Goal: Navigation & Orientation: Find specific page/section

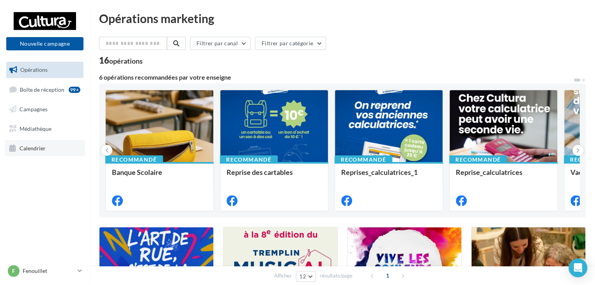
click at [35, 148] on span "Calendrier" at bounding box center [33, 147] width 26 height 7
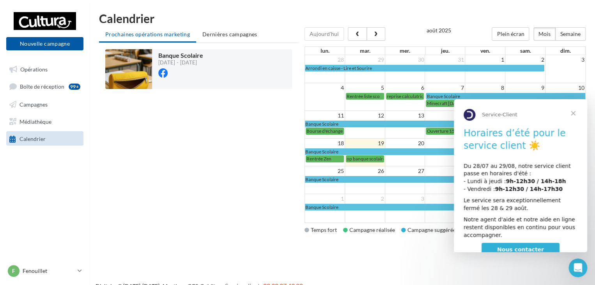
click at [574, 112] on span "Fermer" at bounding box center [574, 113] width 28 height 28
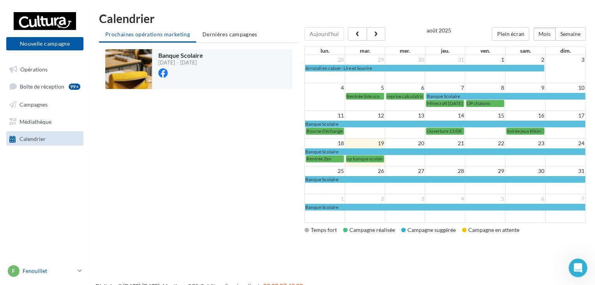
click at [76, 269] on link "F Fenouillet [EMAIL_ADDRESS][DOMAIN_NAME]" at bounding box center [44, 270] width 77 height 15
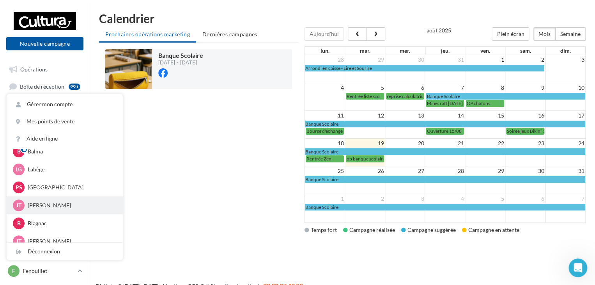
scroll to position [36, 0]
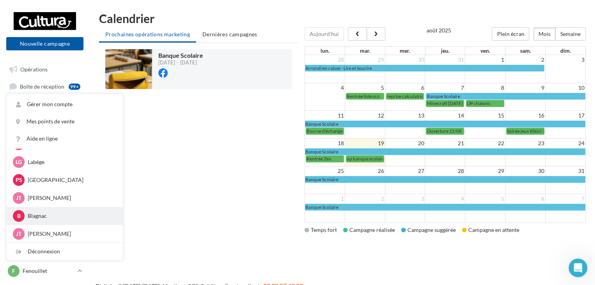
click at [44, 217] on p "Blagnac" at bounding box center [71, 216] width 86 height 8
click at [31, 213] on p "Blagnac" at bounding box center [71, 216] width 86 height 8
click at [37, 216] on p "Blagnac" at bounding box center [71, 216] width 86 height 8
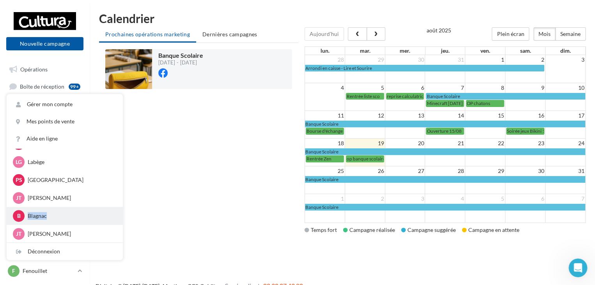
click at [66, 216] on p "Blagnac" at bounding box center [71, 216] width 86 height 8
